Goal: Information Seeking & Learning: Learn about a topic

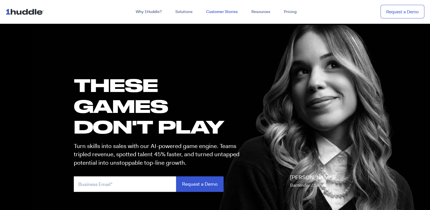
drag, startPoint x: 231, startPoint y: 11, endPoint x: 226, endPoint y: 10, distance: 4.6
click at [226, 10] on link "Customer Stories" at bounding box center [221, 12] width 45 height 10
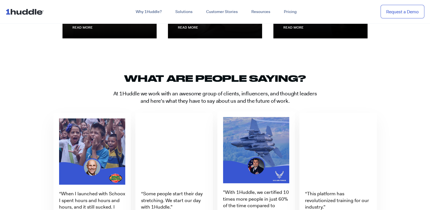
scroll to position [865, 0]
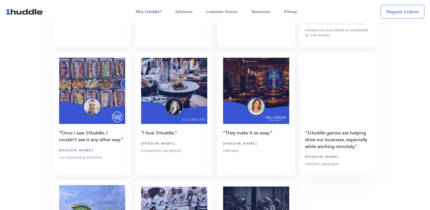
scroll to position [2067, 0]
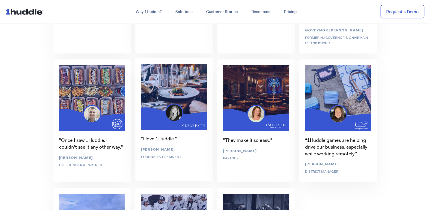
click at [168, 103] on div ""I love 1Huddle." Helen Lao Founder & President" at bounding box center [174, 120] width 82 height 129
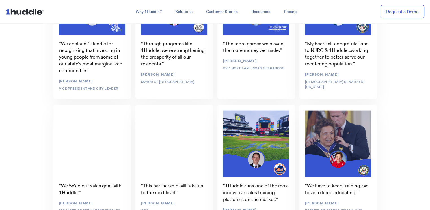
scroll to position [1322, 0]
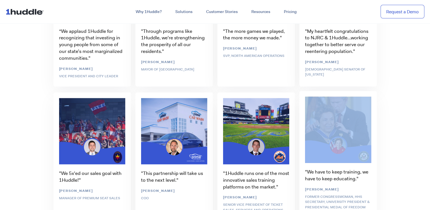
drag, startPoint x: 337, startPoint y: 139, endPoint x: 354, endPoint y: 146, distance: 18.6
click at [354, 146] on div ""We have to keep training, we have to keep educating." Donna Shalala Former Con…" at bounding box center [338, 158] width 82 height 138
click at [367, 129] on div ""We have to keep training, we have to keep educating." Donna Shalala Former Con…" at bounding box center [338, 158] width 82 height 138
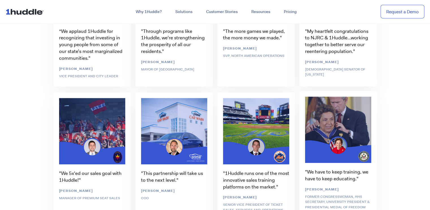
click at [344, 135] on div ""We have to keep training, we have to keep educating." Donna Shalala Former Con…" at bounding box center [338, 158] width 82 height 138
drag, startPoint x: 344, startPoint y: 135, endPoint x: 365, endPoint y: 140, distance: 21.6
click at [365, 140] on div ""We have to keep training, we have to keep educating." Donna Shalala Former Con…" at bounding box center [338, 158] width 82 height 138
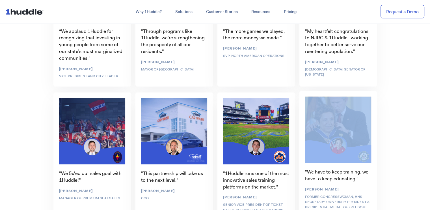
drag, startPoint x: 336, startPoint y: 150, endPoint x: 371, endPoint y: 135, distance: 37.5
click at [371, 135] on div ""We have to keep training, we have to keep educating." Donna Shalala Former Con…" at bounding box center [338, 158] width 82 height 138
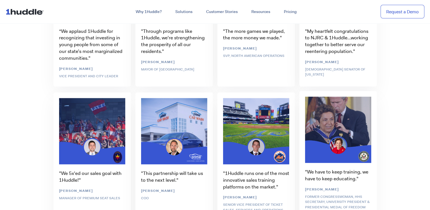
click at [371, 135] on div ""We have to keep training, we have to keep educating." Donna Shalala Former Con…" at bounding box center [338, 158] width 82 height 138
click at [334, 108] on div ""We have to keep training, we have to keep educating." Donna Shalala Former Con…" at bounding box center [338, 158] width 82 height 138
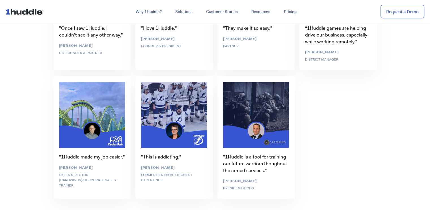
scroll to position [2181, 0]
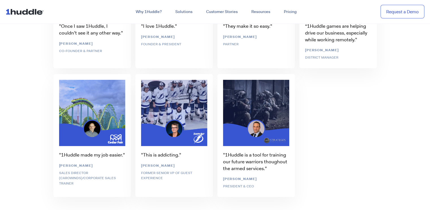
drag, startPoint x: 27, startPoint y: 12, endPoint x: 49, endPoint y: 146, distance: 135.3
